Goal: Task Accomplishment & Management: Complete application form

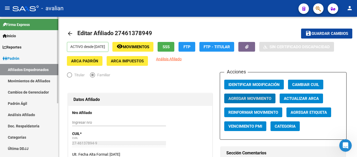
drag, startPoint x: 0, startPoint y: 0, endPoint x: 31, endPoint y: 66, distance: 73.3
click at [31, 66] on link "Afiliados Empadronados" at bounding box center [29, 69] width 58 height 11
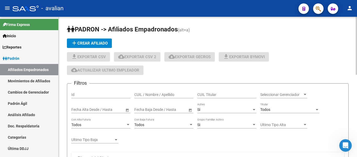
click at [155, 95] on input "CUIL / Nombre / Apellido" at bounding box center [163, 94] width 59 height 4
paste input "26077407"
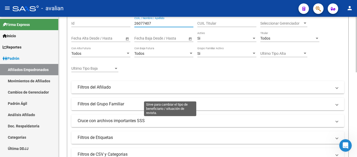
scroll to position [209, 0]
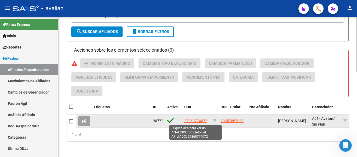
type input "26077407"
click at [199, 120] on span "27260774072" at bounding box center [195, 121] width 23 height 4
type textarea "27260774072"
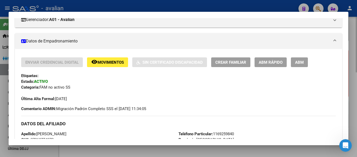
scroll to position [78, 0]
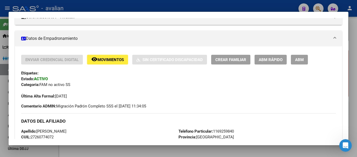
click at [297, 61] on span "ABM" at bounding box center [299, 59] width 9 height 5
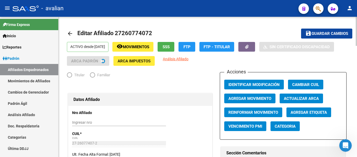
radio input "true"
type input "30-56190067-8"
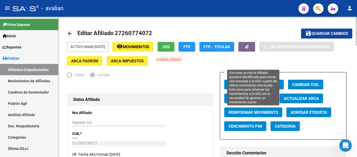
click at [238, 108] on button "Reinformar Movimiento" at bounding box center [253, 112] width 58 height 10
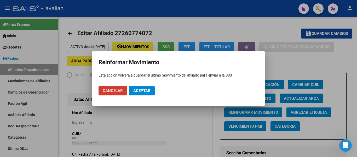
click at [310, 62] on div at bounding box center [178, 78] width 357 height 157
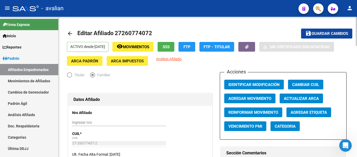
click at [273, 97] on button "Agregar Movimiento" at bounding box center [249, 98] width 51 height 10
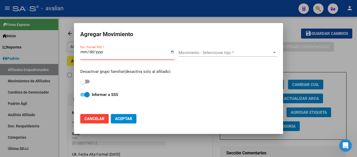
click at [91, 120] on span "Cancelar" at bounding box center [95, 118] width 20 height 5
checkbox input "false"
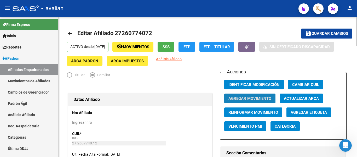
click at [273, 96] on button "Agregar Movimiento" at bounding box center [249, 98] width 51 height 10
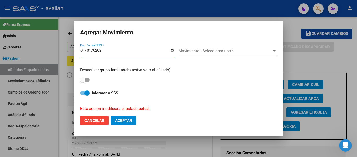
type input "[DATE]"
click at [203, 53] on span "Movimiento - Seleccionar tipo *" at bounding box center [226, 50] width 94 height 5
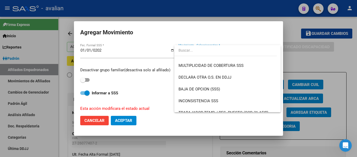
scroll to position [209, 0]
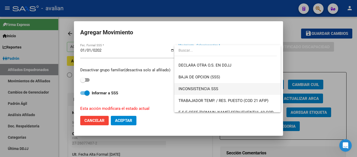
click at [259, 87] on span "INCONSISTENCIA SSS" at bounding box center [228, 89] width 98 height 12
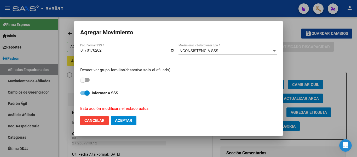
click at [302, 60] on div at bounding box center [178, 78] width 357 height 157
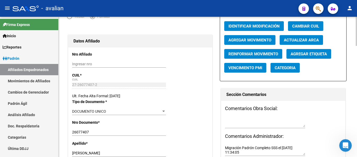
scroll to position [26, 0]
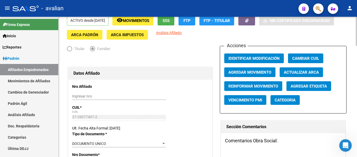
click at [250, 70] on span "Agregar Movimiento" at bounding box center [250, 72] width 43 height 5
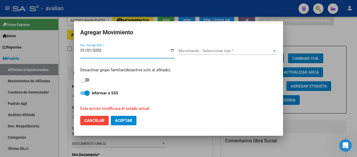
type input "[DATE]"
click at [203, 53] on span "Movimiento - Seleccionar tipo *" at bounding box center [226, 50] width 94 height 5
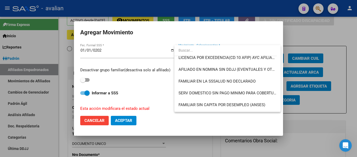
scroll to position [250, 0]
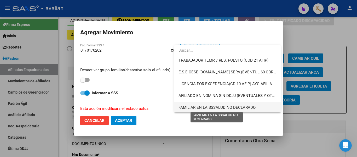
click at [238, 107] on span "FAMILIAR EN LA SSSALUD NO DECLARADO" at bounding box center [217, 107] width 77 height 5
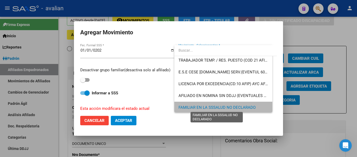
scroll to position [250, 0]
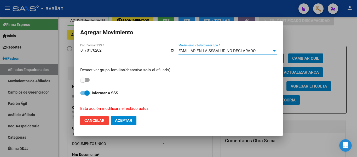
click at [125, 123] on button "Aceptar" at bounding box center [124, 120] width 26 height 9
checkbox input "false"
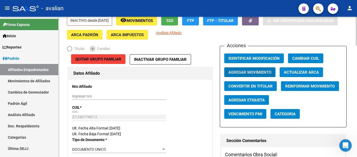
scroll to position [0, 0]
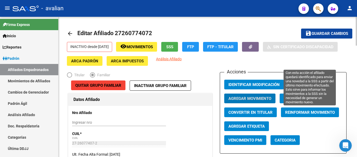
click at [303, 109] on button "Reinformar Movimiento" at bounding box center [310, 112] width 58 height 10
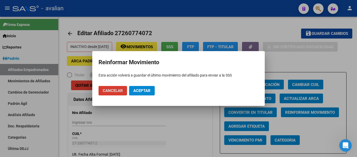
click at [148, 93] on span "Aceptar" at bounding box center [141, 90] width 17 height 5
